Goal: Find specific page/section: Find specific page/section

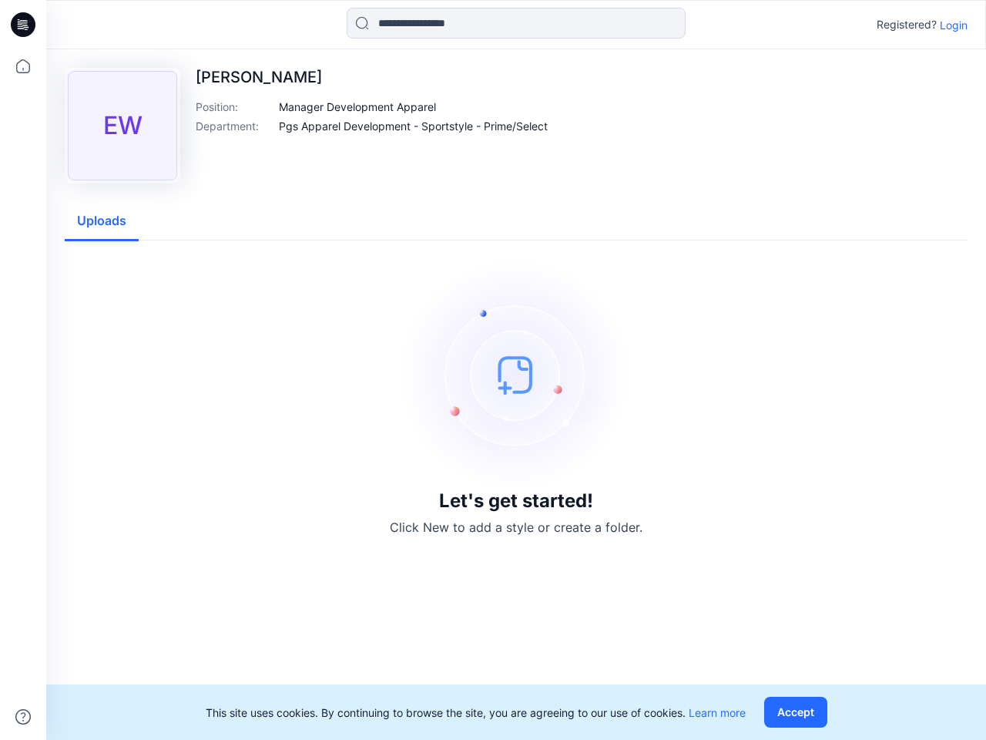
click at [493, 370] on img at bounding box center [516, 374] width 231 height 231
click at [24, 25] on icon at bounding box center [25, 25] width 6 height 1
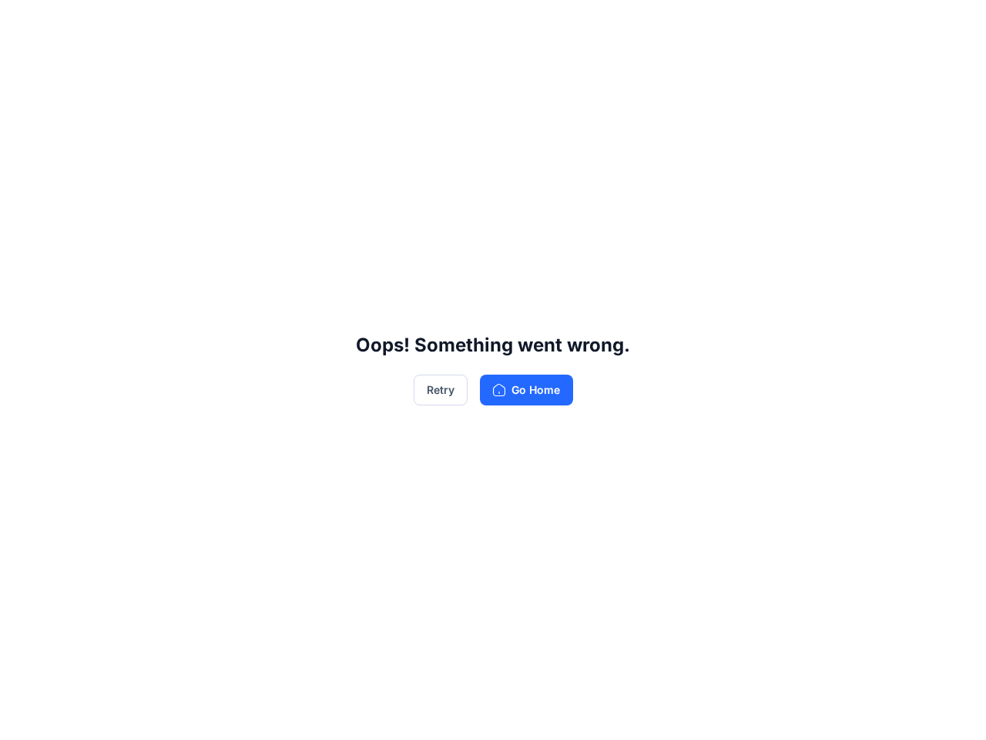
click at [23, 716] on div "Oops! Something went wrong. Retry Go Home" at bounding box center [493, 370] width 986 height 740
click at [516, 23] on div "Oops! Something went wrong. Retry Go Home" at bounding box center [493, 370] width 986 height 740
click at [954, 25] on div "Oops! Something went wrong. Retry Go Home" at bounding box center [493, 370] width 986 height 740
click at [357, 106] on div "Oops! Something went wrong. Retry Go Home" at bounding box center [493, 370] width 986 height 740
click at [414, 126] on div "Oops! Something went wrong. Retry Go Home" at bounding box center [493, 370] width 986 height 740
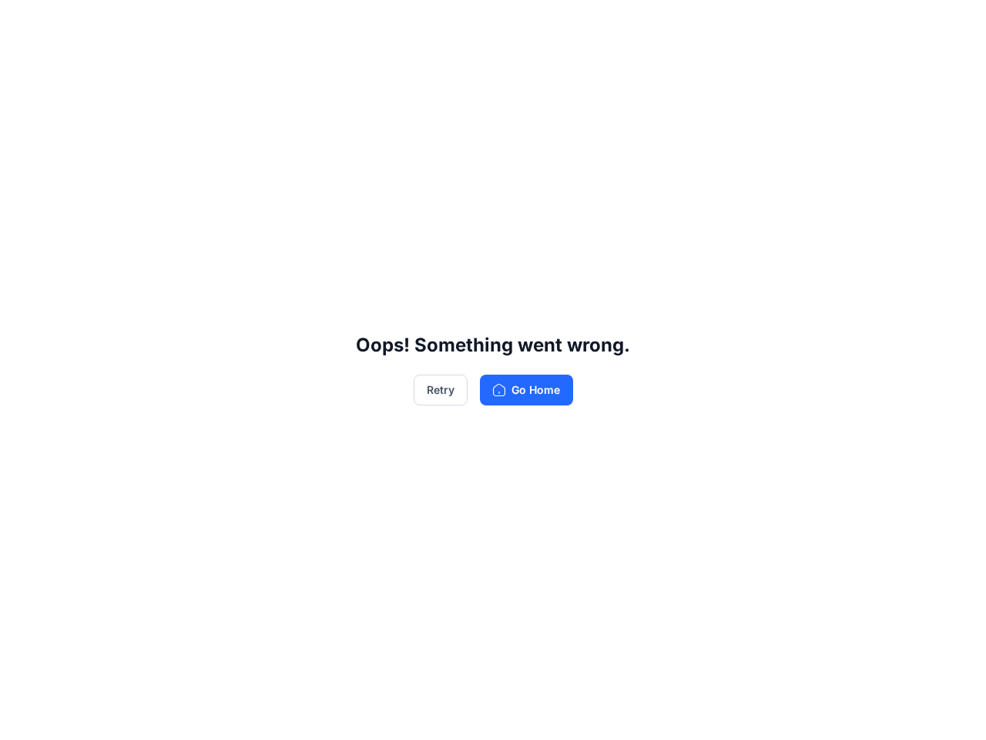
click at [102, 221] on div "Oops! Something went wrong. Retry Go Home" at bounding box center [493, 370] width 986 height 740
click at [799, 712] on div "Oops! Something went wrong. Retry Go Home" at bounding box center [493, 370] width 986 height 740
